Goal: Task Accomplishment & Management: Use online tool/utility

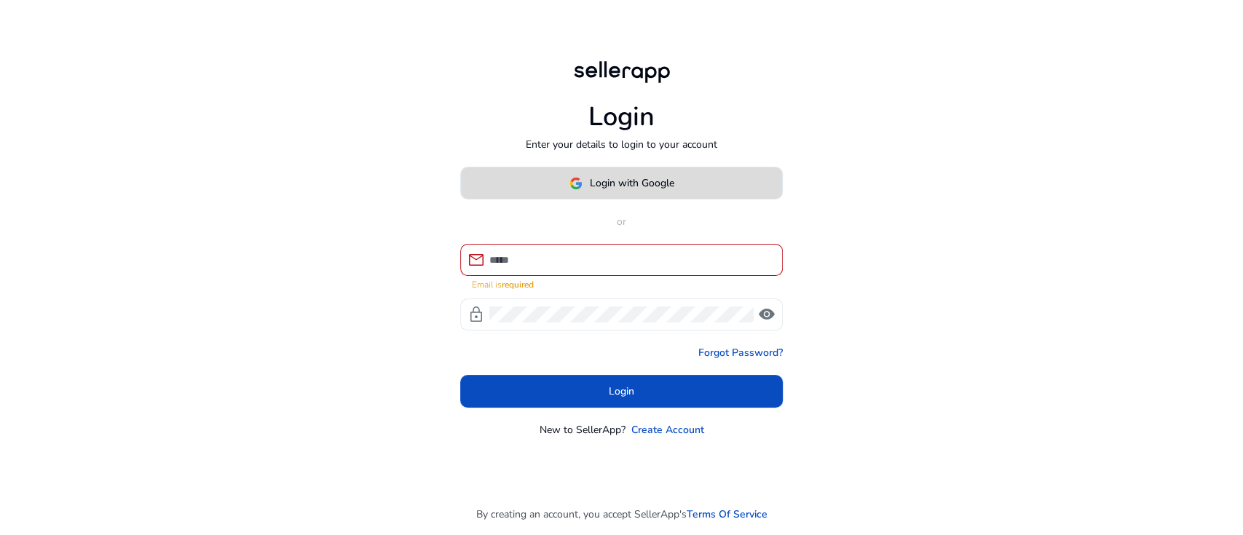
click at [631, 191] on span "Login with Google" at bounding box center [632, 182] width 84 height 15
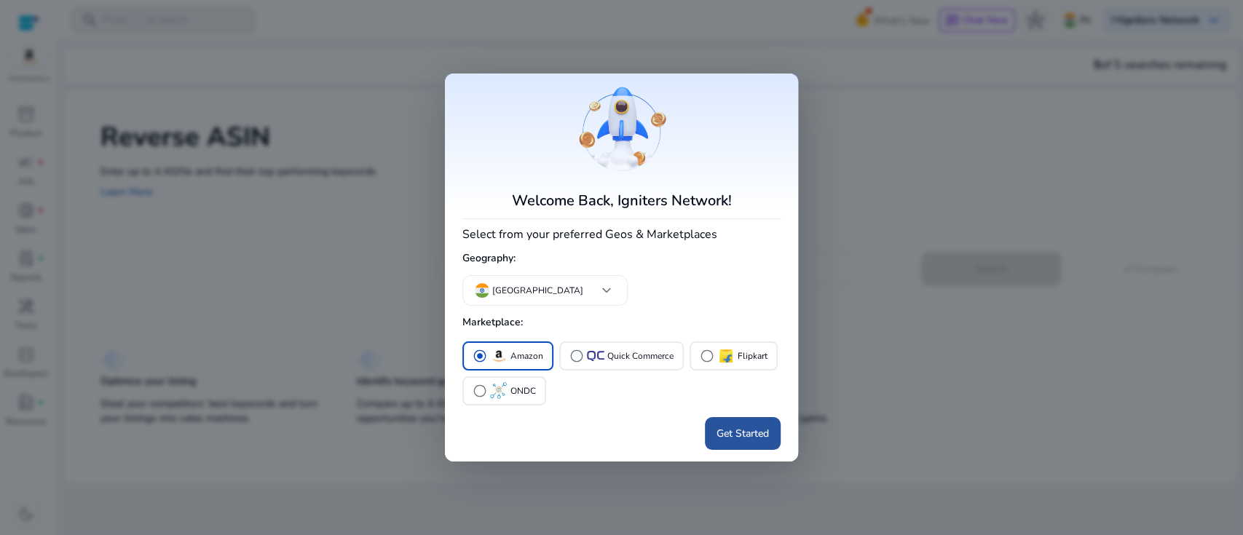
click at [749, 429] on span "Get Started" at bounding box center [742, 433] width 52 height 15
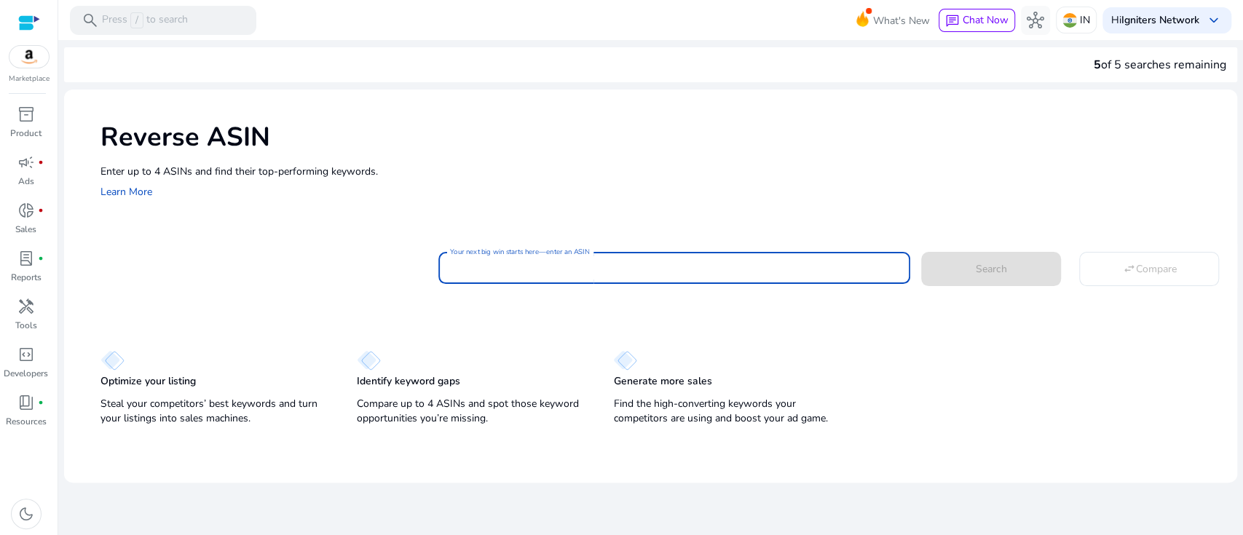
click at [476, 271] on input "Your next big win starts here—enter an ASIN" at bounding box center [674, 268] width 449 height 16
click at [589, 265] on input "Your next big win starts here—enter an ASIN" at bounding box center [674, 268] width 449 height 16
paste input "**********"
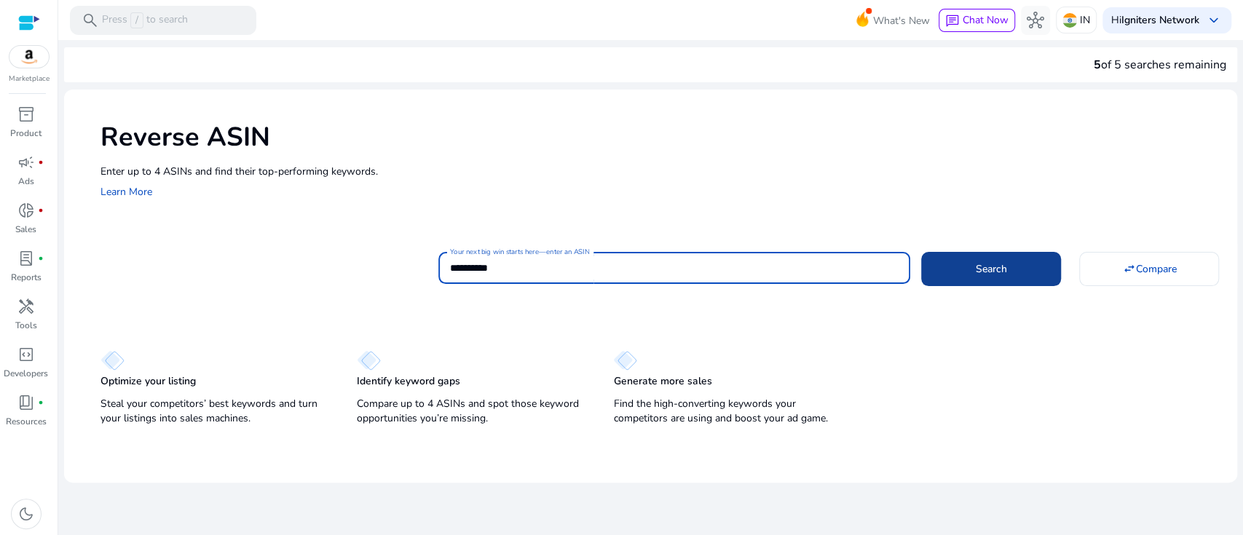
type input "**********"
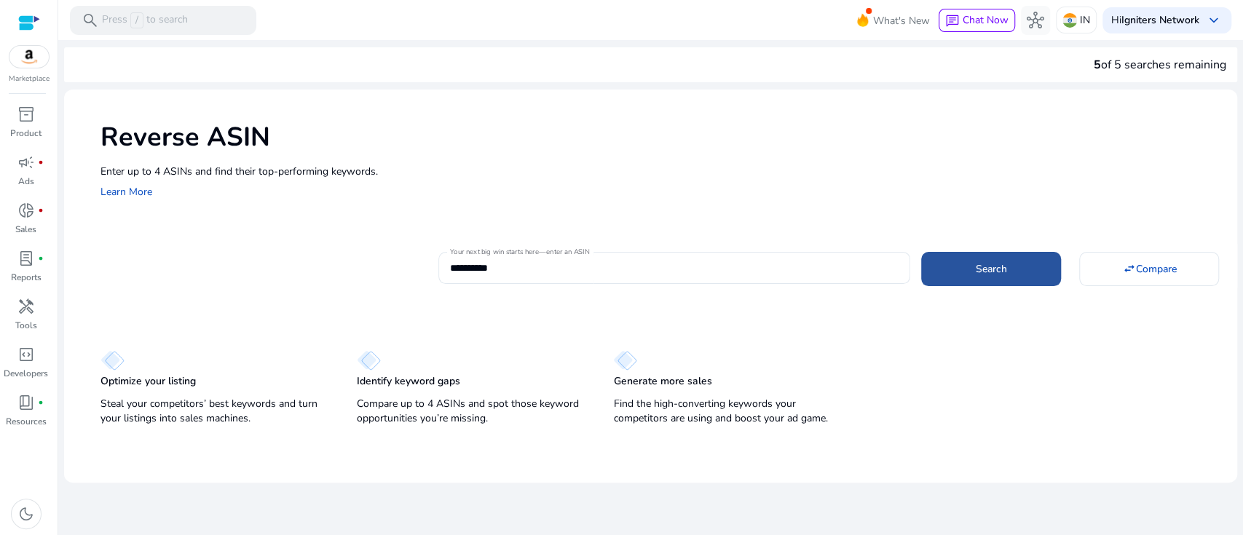
click at [961, 282] on span at bounding box center [991, 268] width 140 height 35
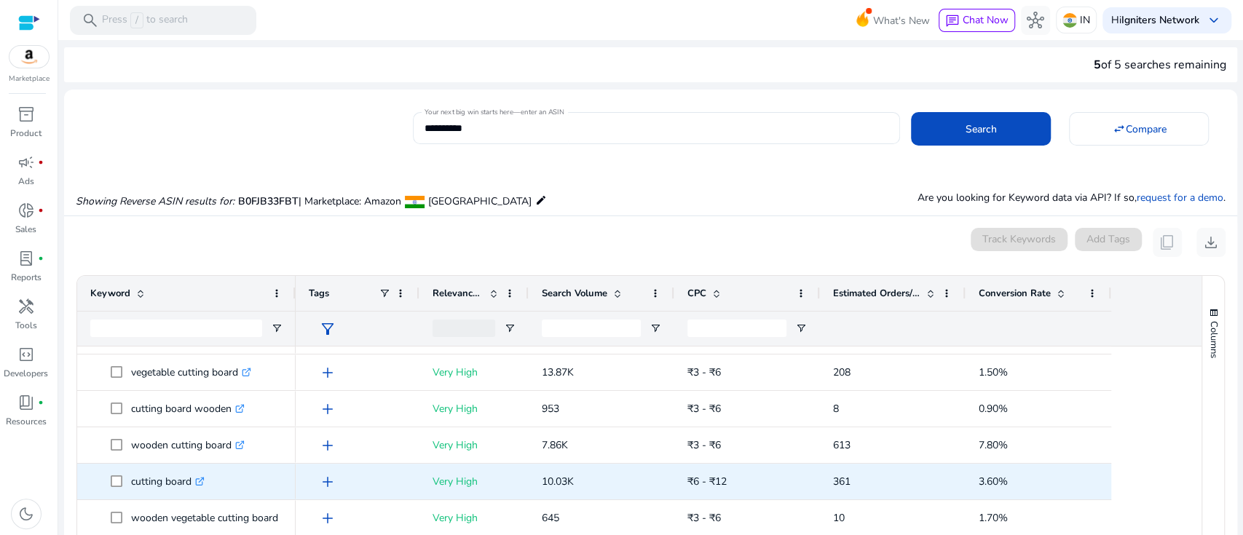
scroll to position [31, 0]
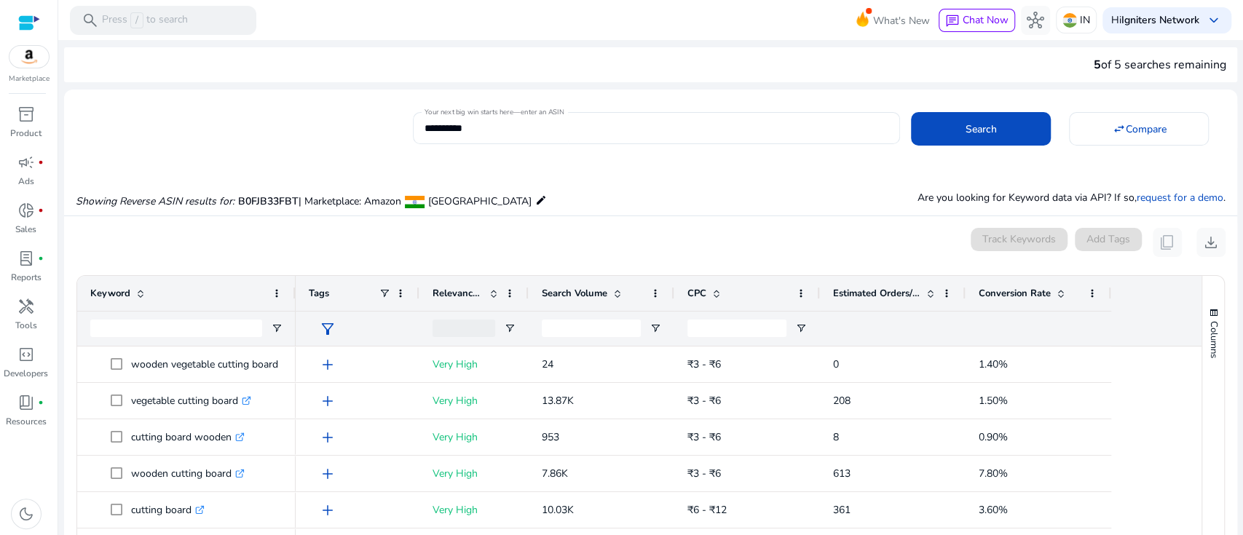
click at [865, 289] on span "Estimated Orders/Month" at bounding box center [876, 293] width 87 height 13
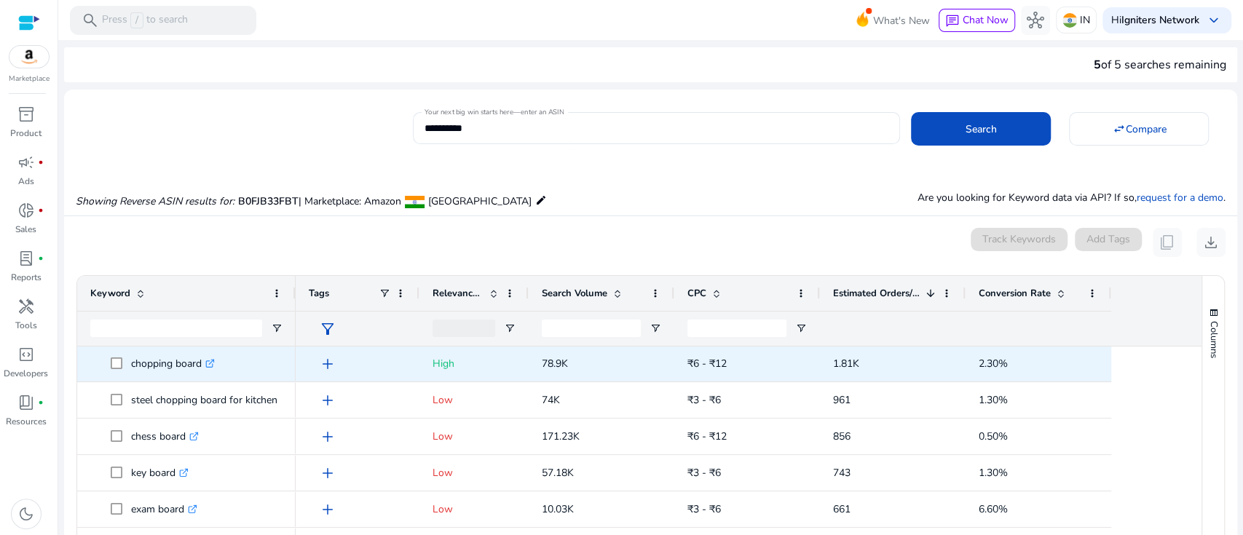
scroll to position [0, 0]
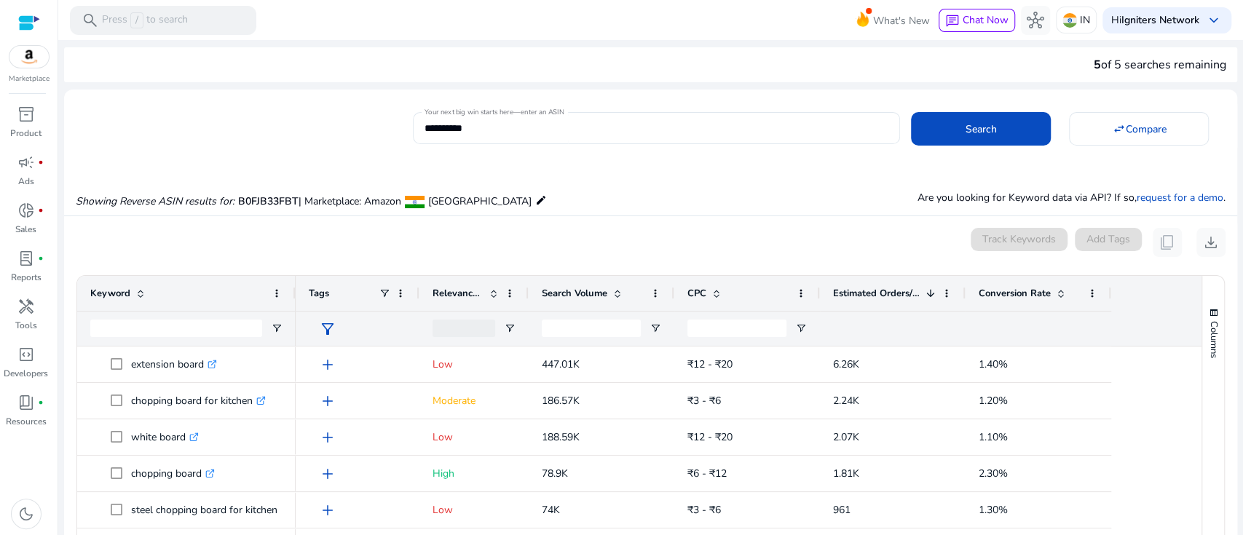
click at [459, 294] on span "Relevance Score" at bounding box center [457, 293] width 51 height 13
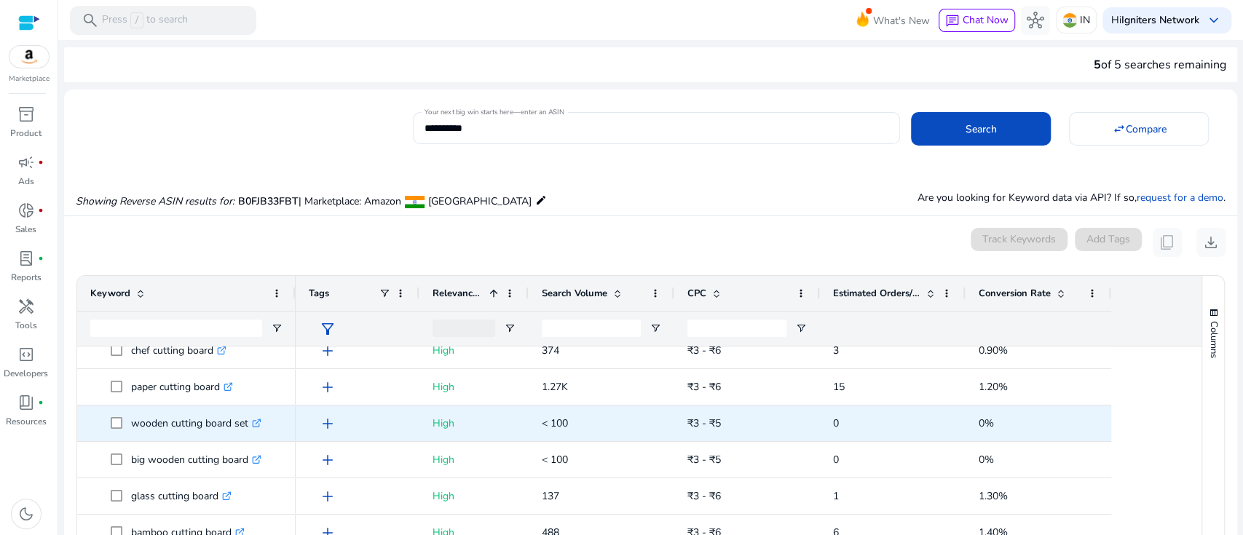
scroll to position [50, 0]
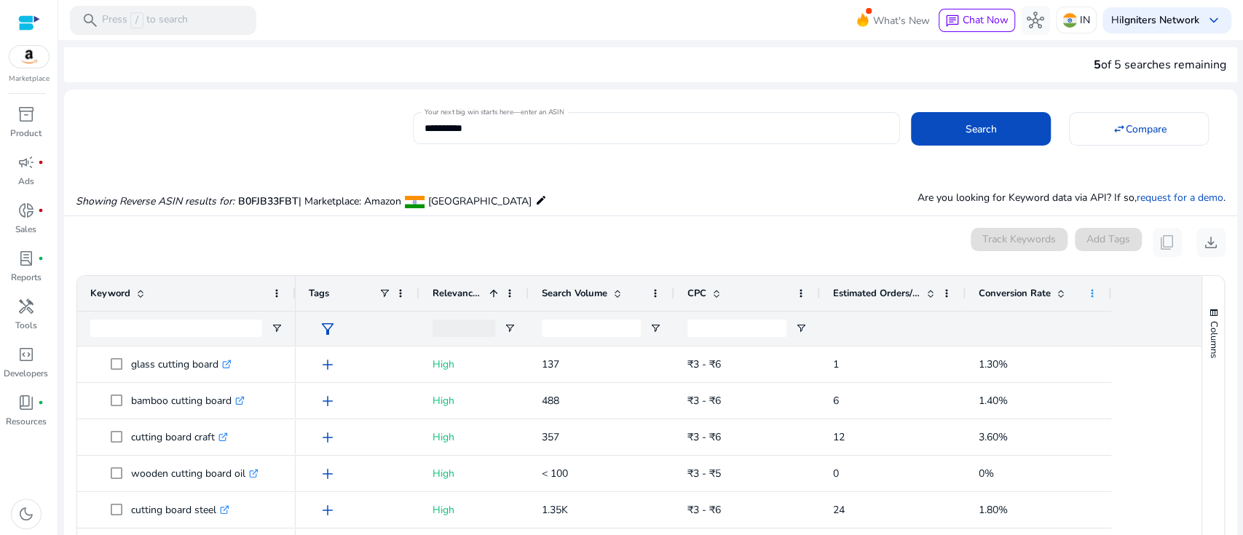
click at [1094, 289] on span at bounding box center [1092, 294] width 12 height 12
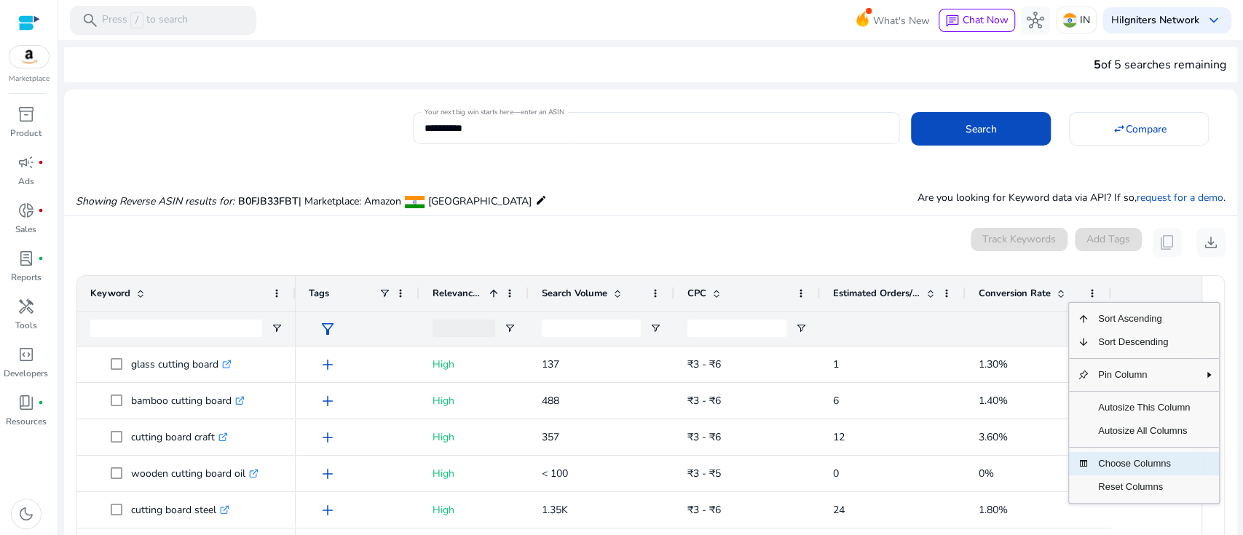
click at [1124, 459] on span "Choose Columns" at bounding box center [1143, 463] width 109 height 23
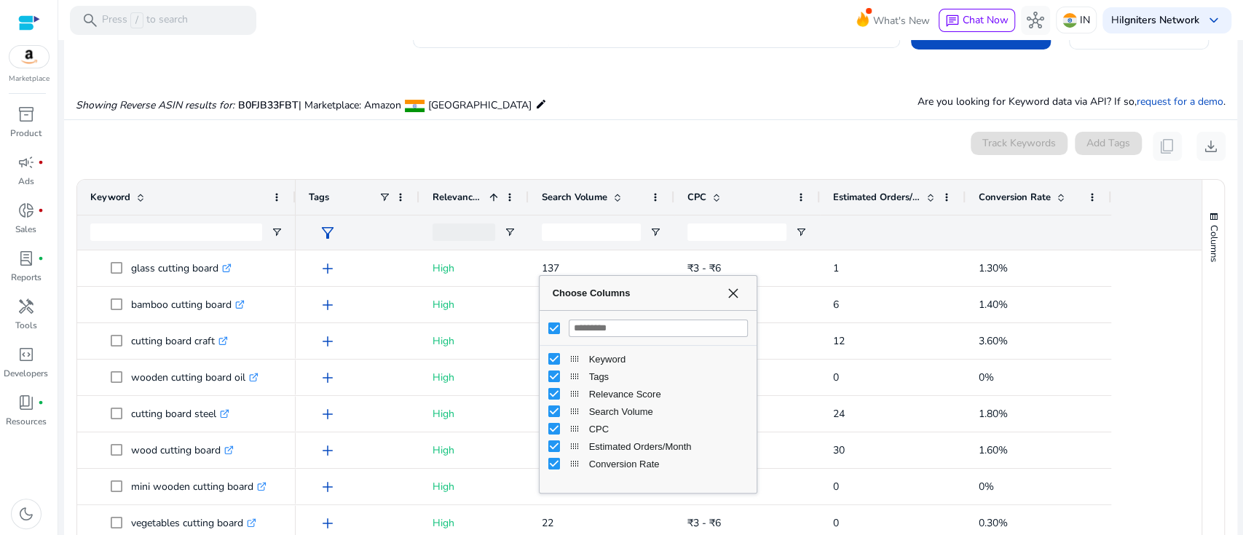
scroll to position [124, 0]
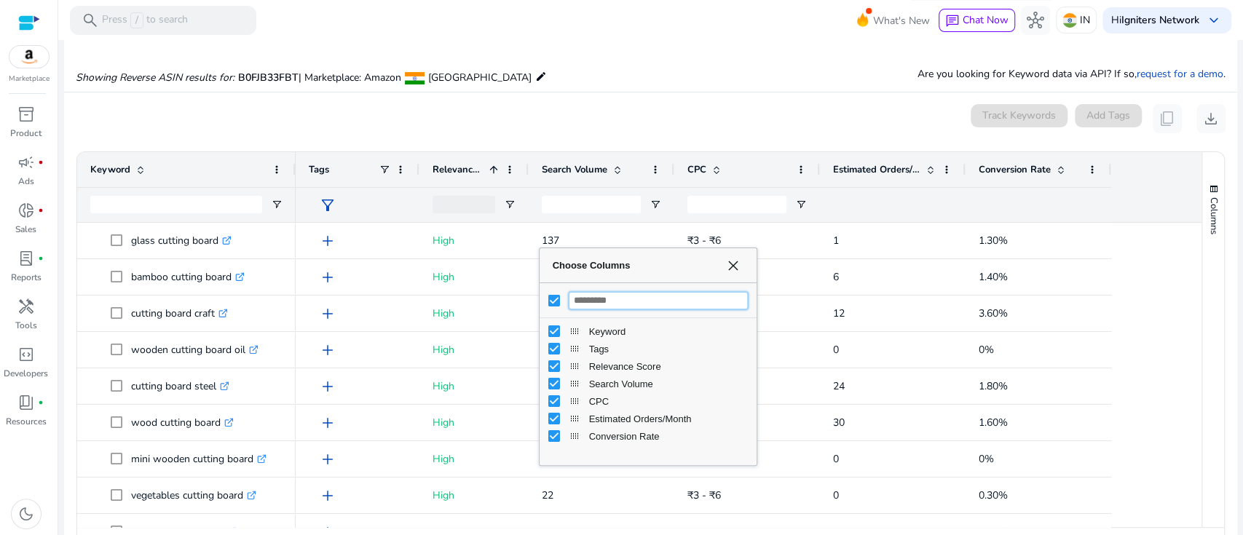
click at [675, 298] on input "Filter Columns Input" at bounding box center [658, 300] width 179 height 17
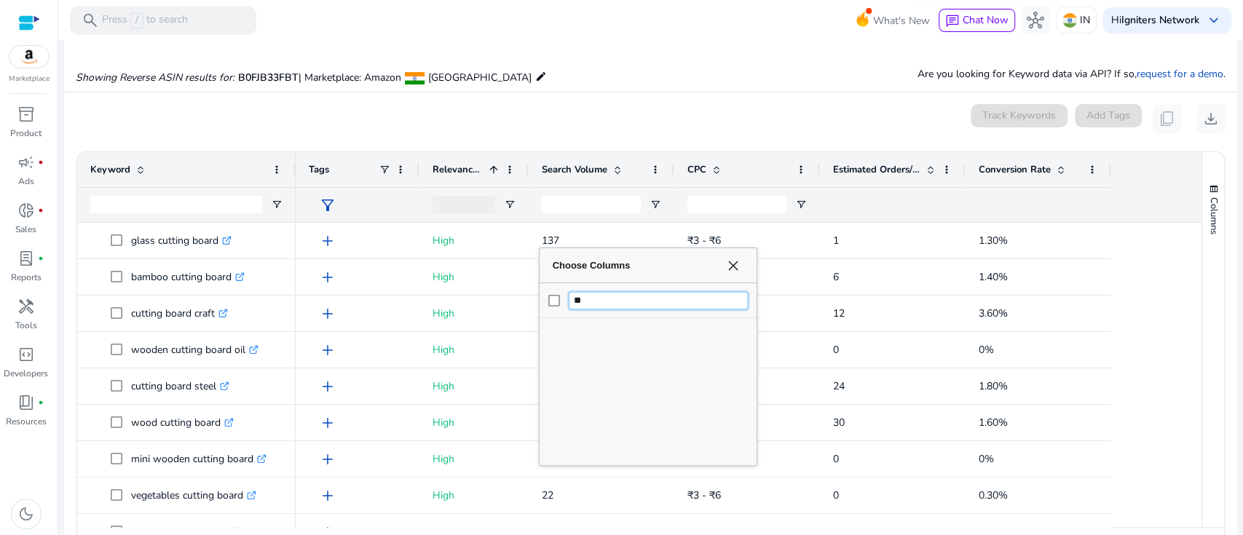
type input "*"
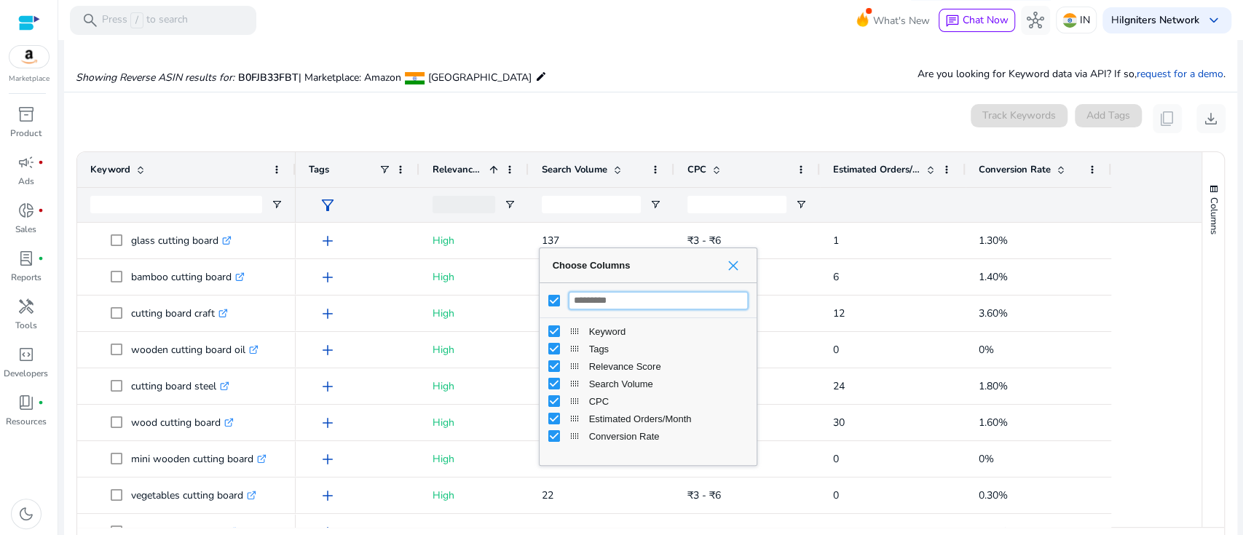
click at [734, 266] on span "Choose Columns" at bounding box center [733, 266] width 12 height 12
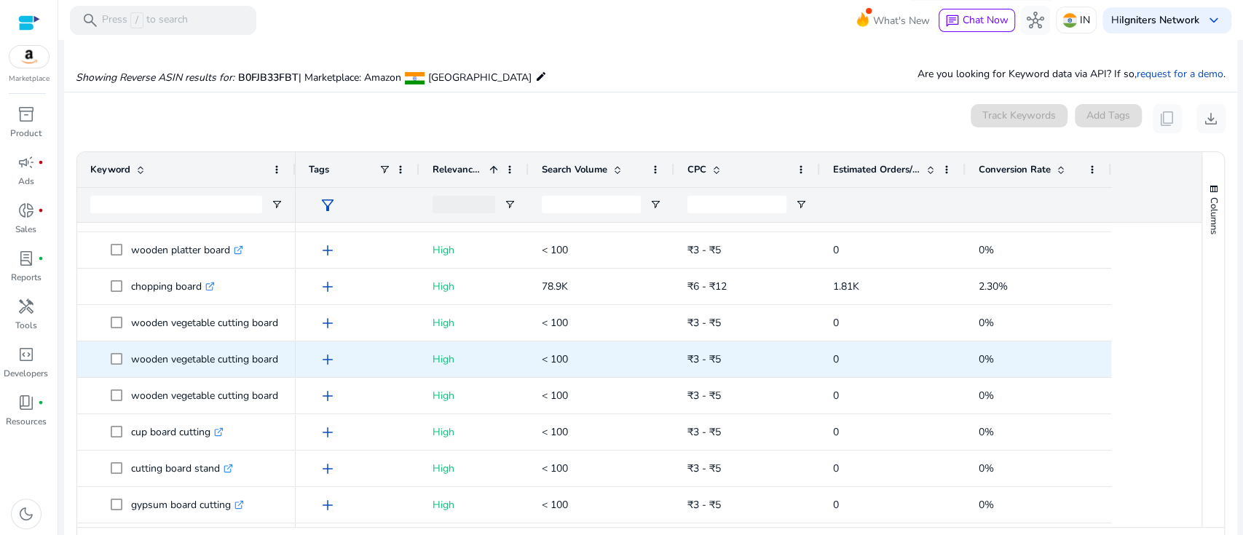
scroll to position [536, 0]
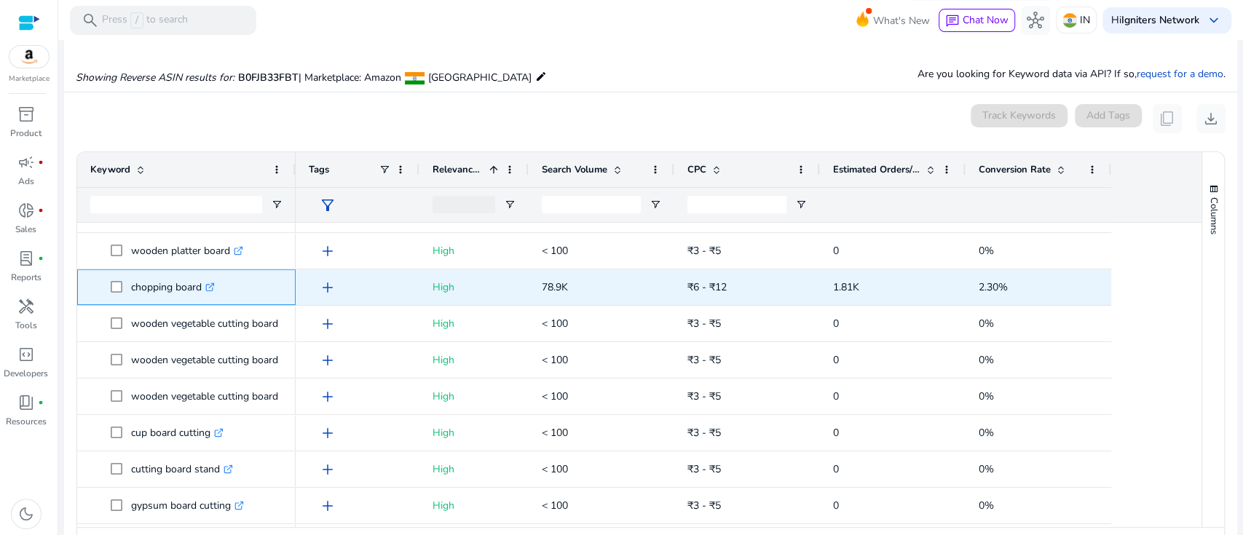
click at [212, 288] on icon ".st0{fill:#2c8af8}" at bounding box center [209, 286] width 9 height 9
